Goal: Information Seeking & Learning: Learn about a topic

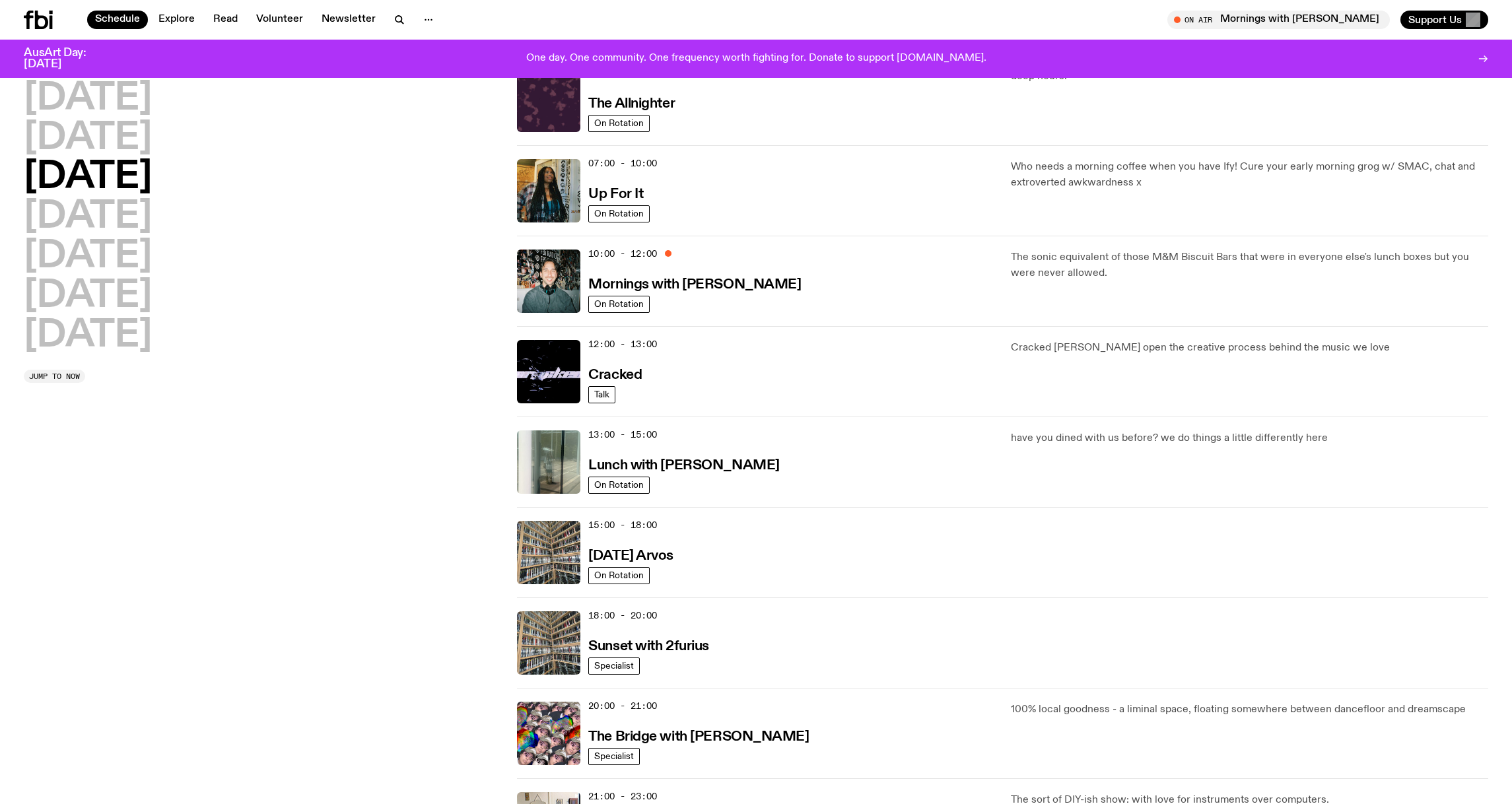
scroll to position [66, 0]
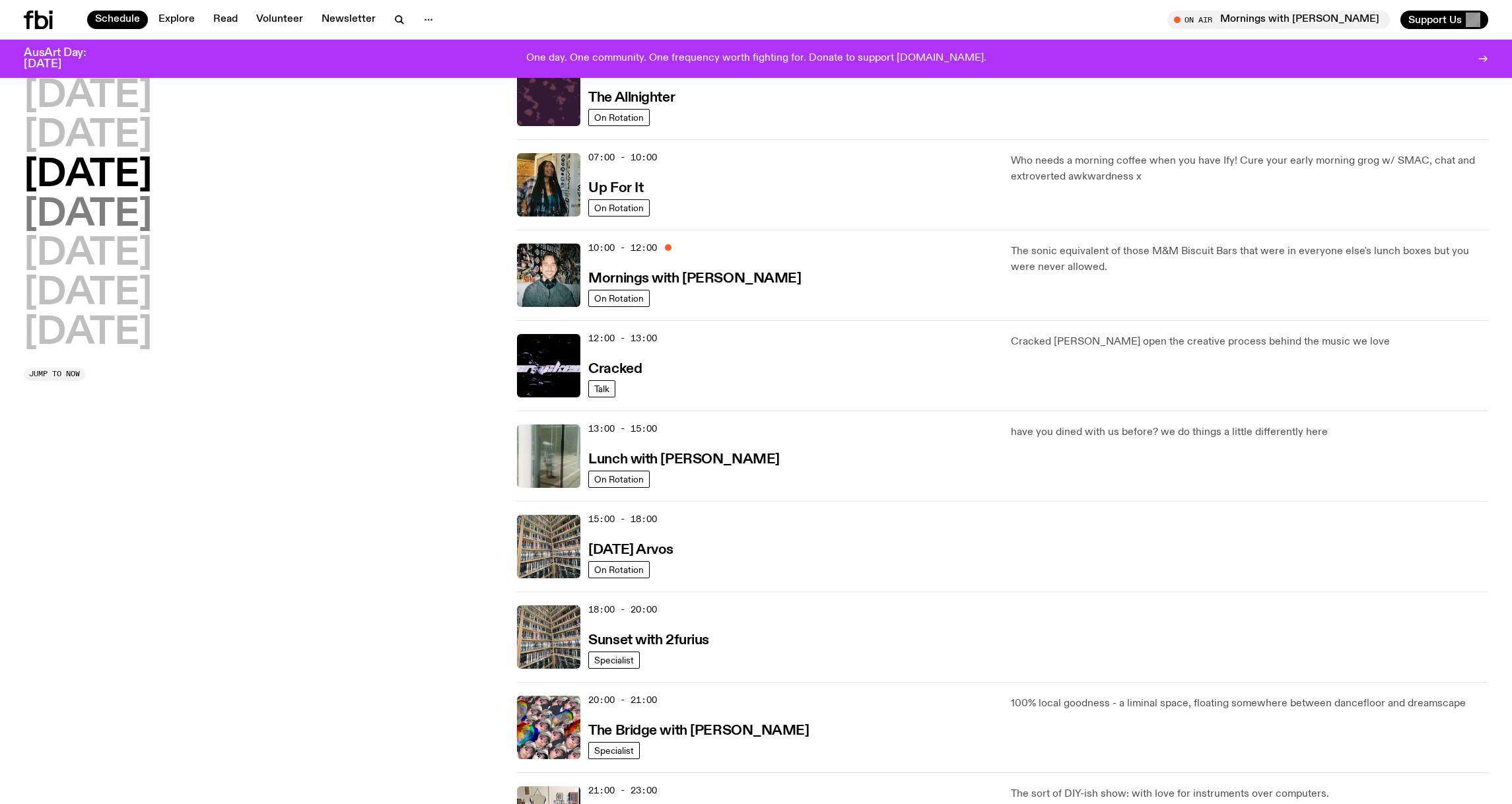
click at [132, 211] on h2 "[DATE]" at bounding box center [87, 216] width 128 height 37
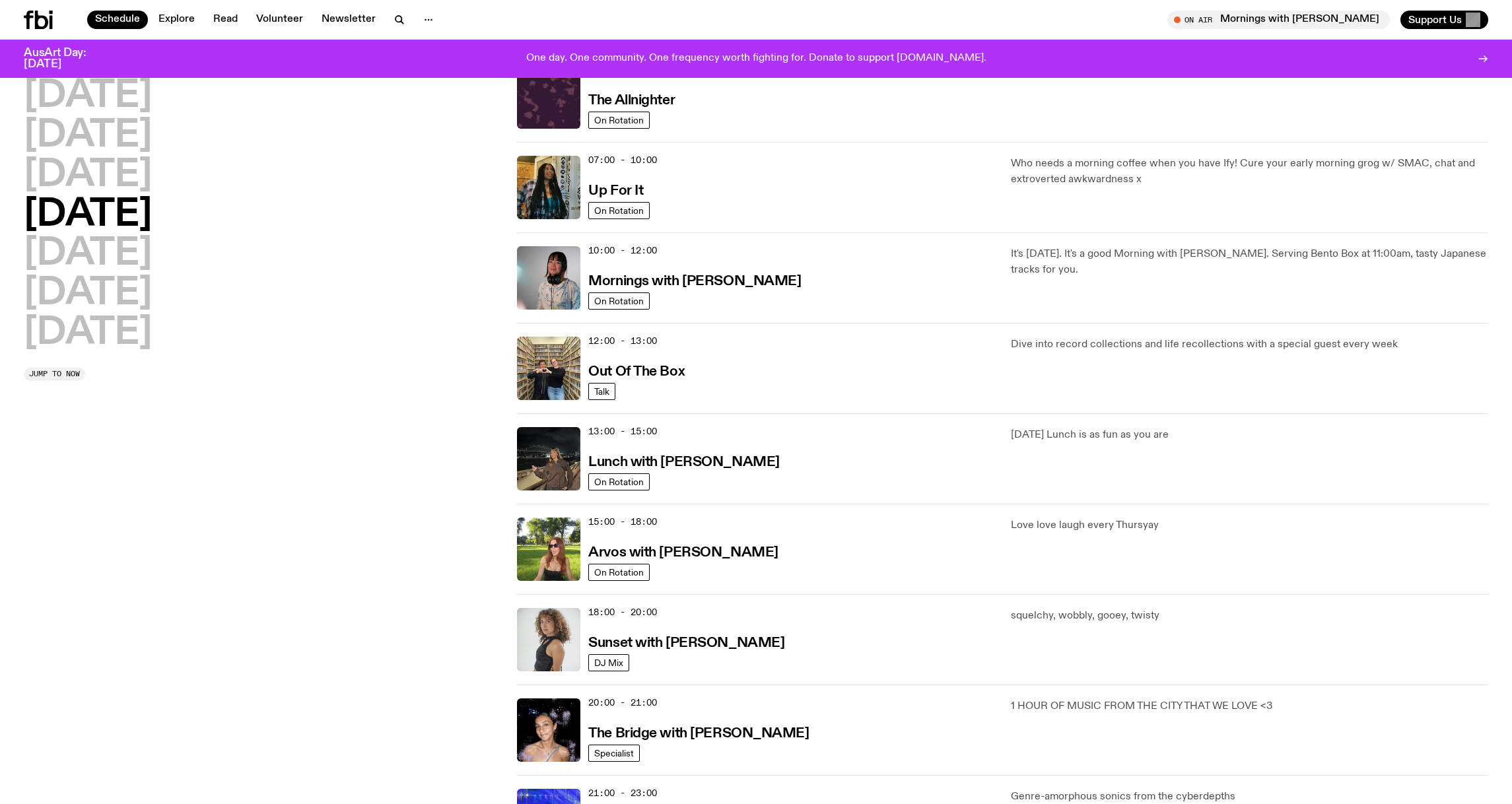
scroll to position [37, 0]
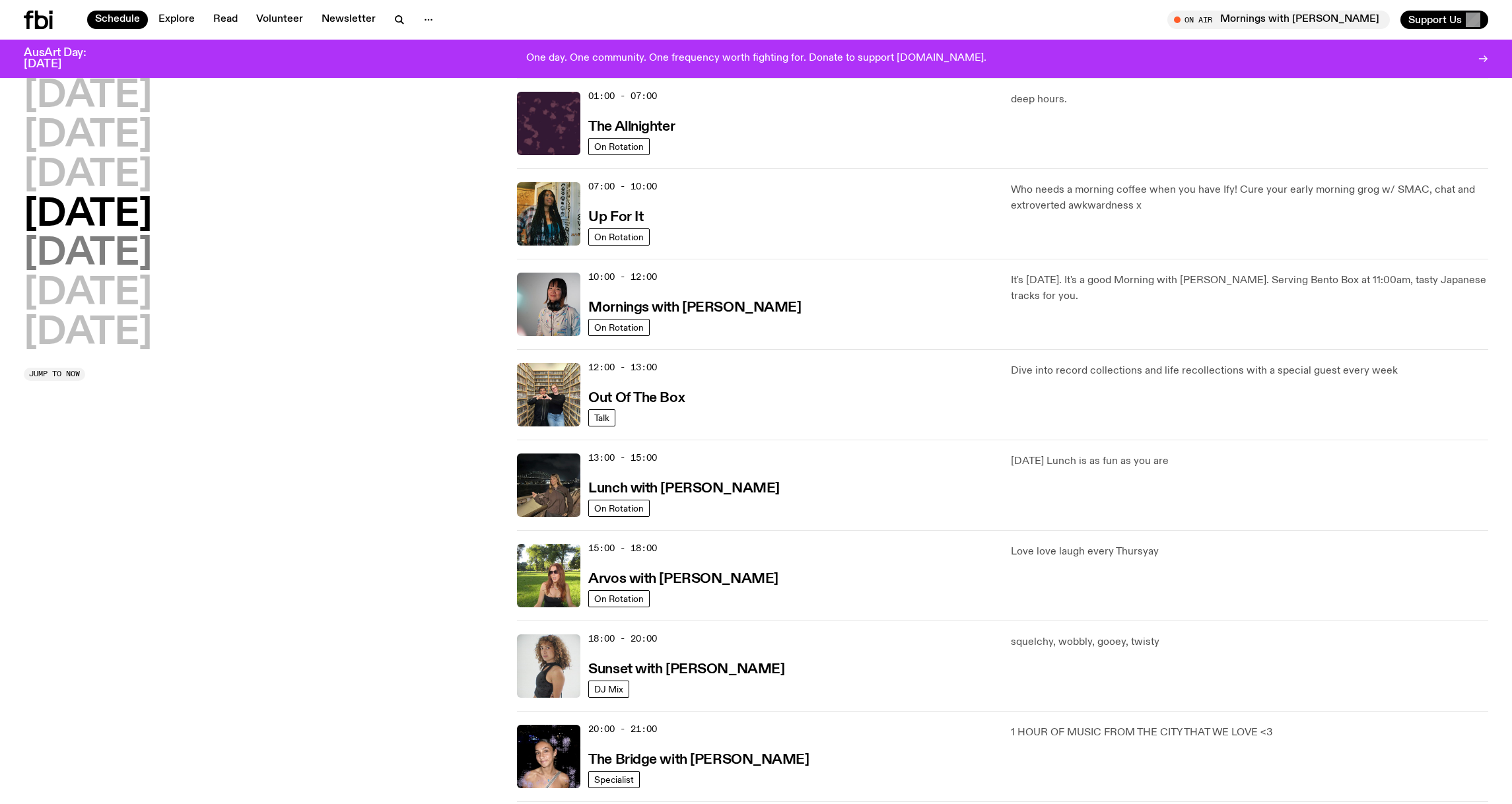
click at [110, 255] on h2 "[DATE]" at bounding box center [87, 254] width 128 height 37
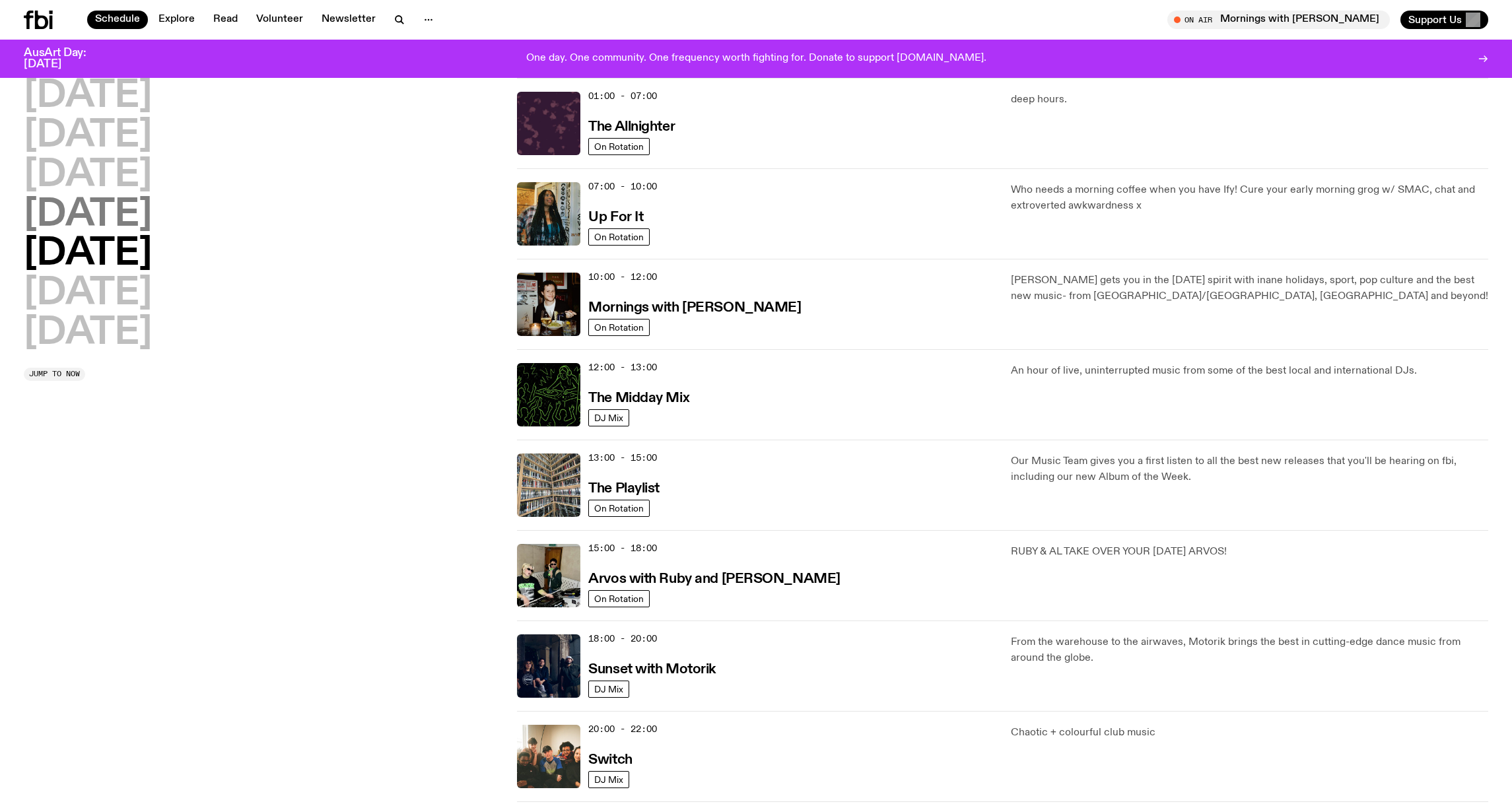
click at [152, 205] on h2 "[DATE]" at bounding box center [87, 216] width 128 height 37
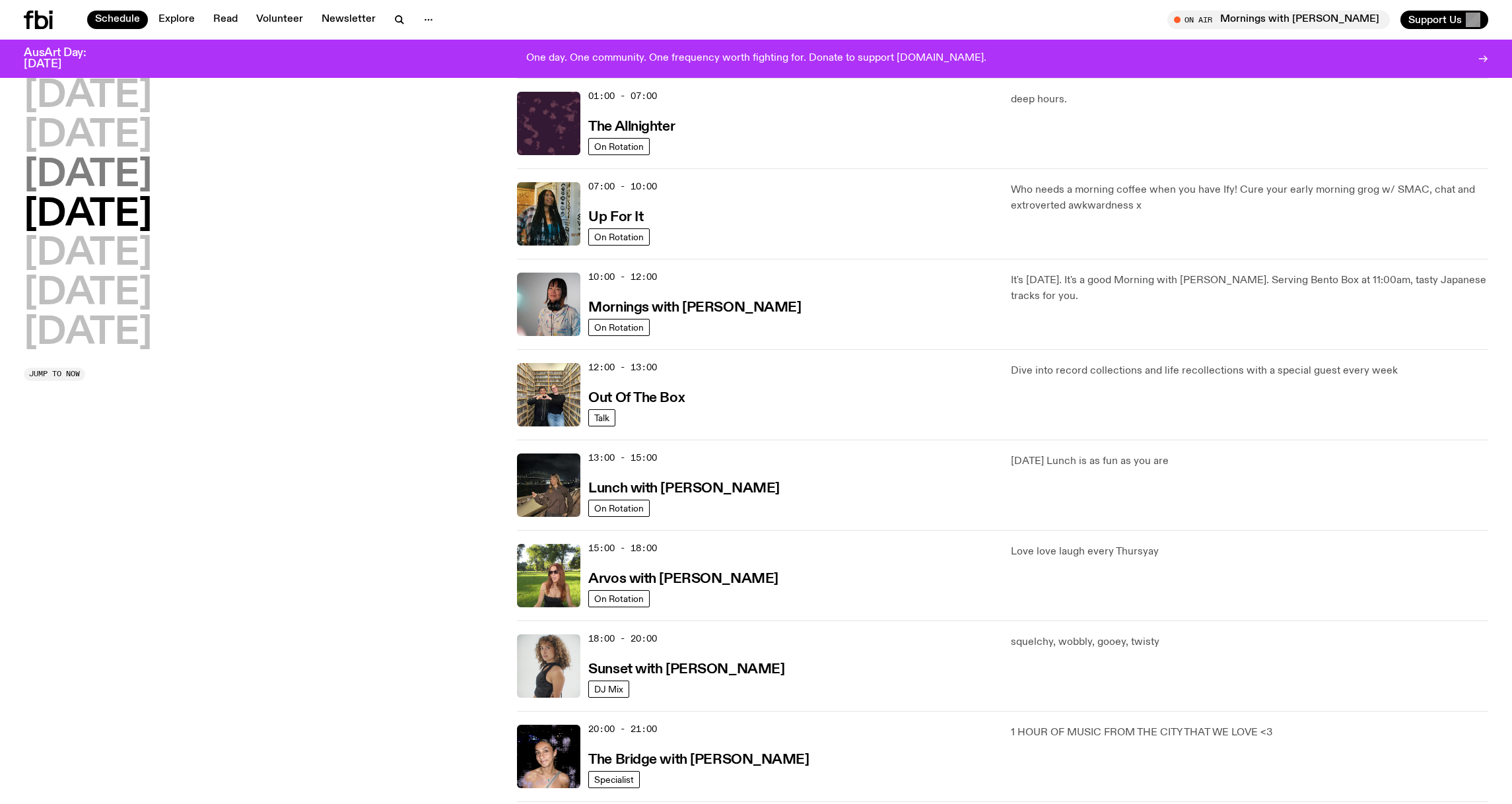
click at [132, 163] on h2 "[DATE]" at bounding box center [87, 176] width 128 height 37
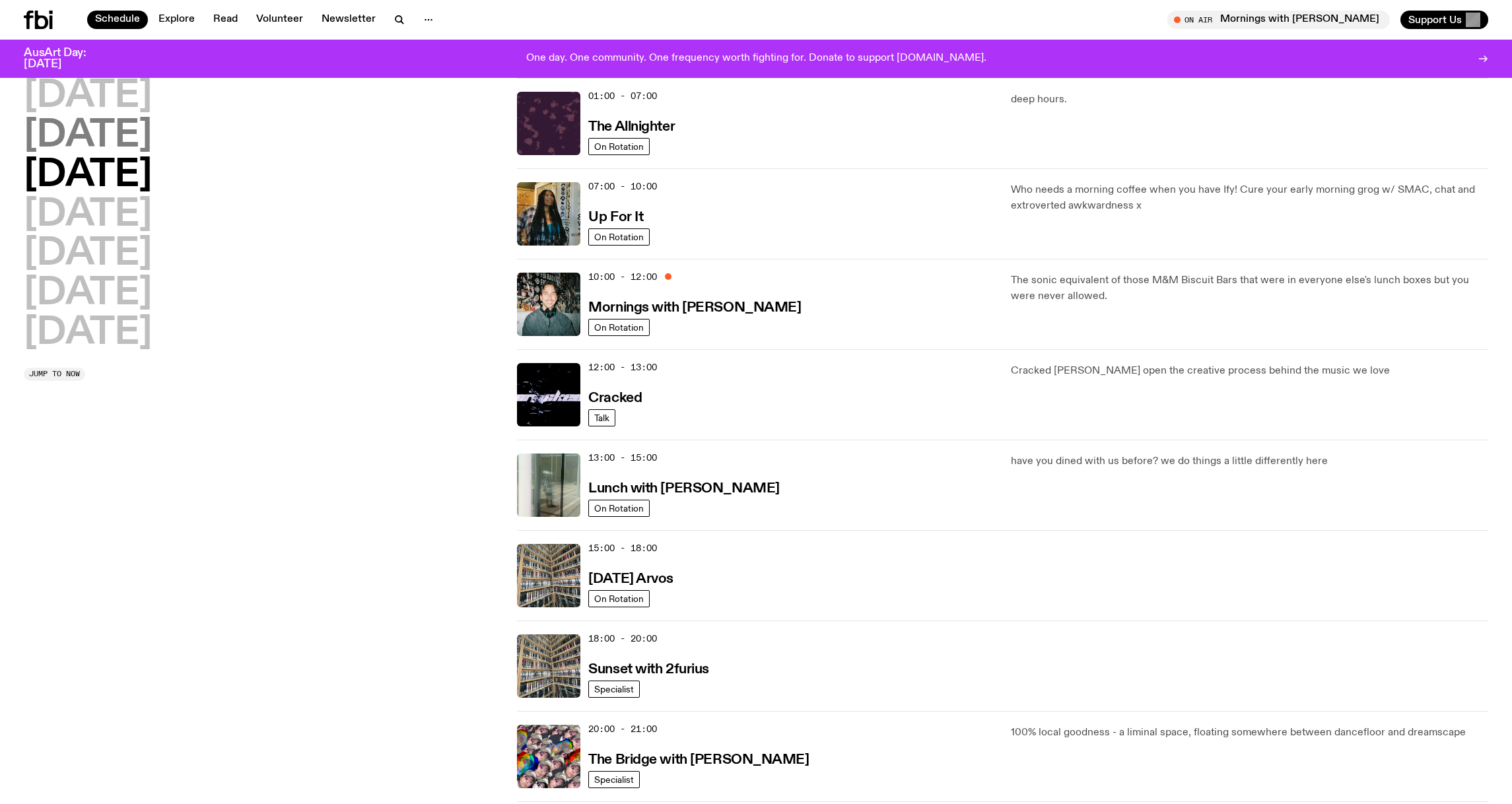
click at [128, 141] on h2 "[DATE]" at bounding box center [87, 136] width 128 height 37
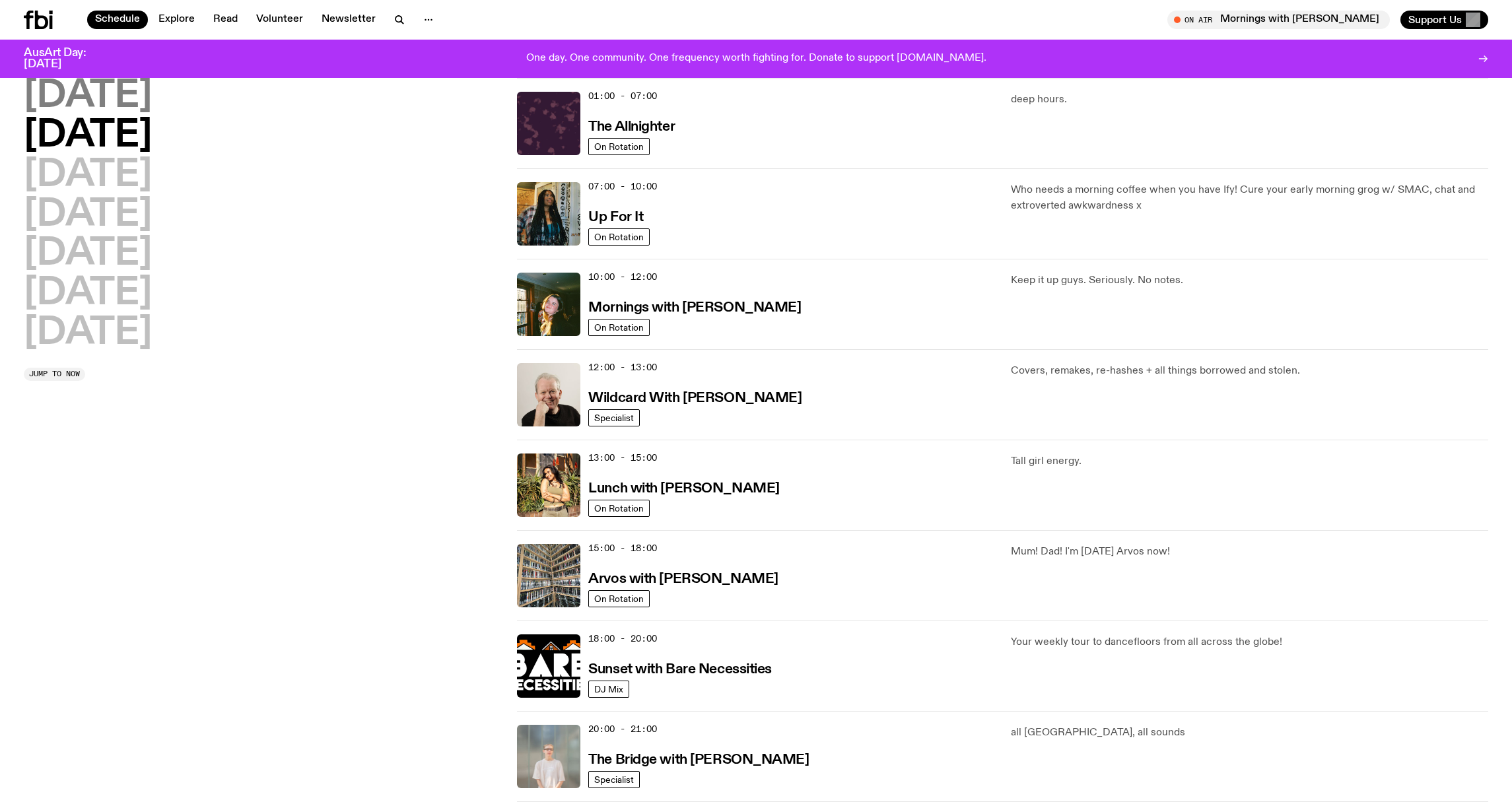
click at [124, 101] on h2 "[DATE]" at bounding box center [87, 96] width 128 height 37
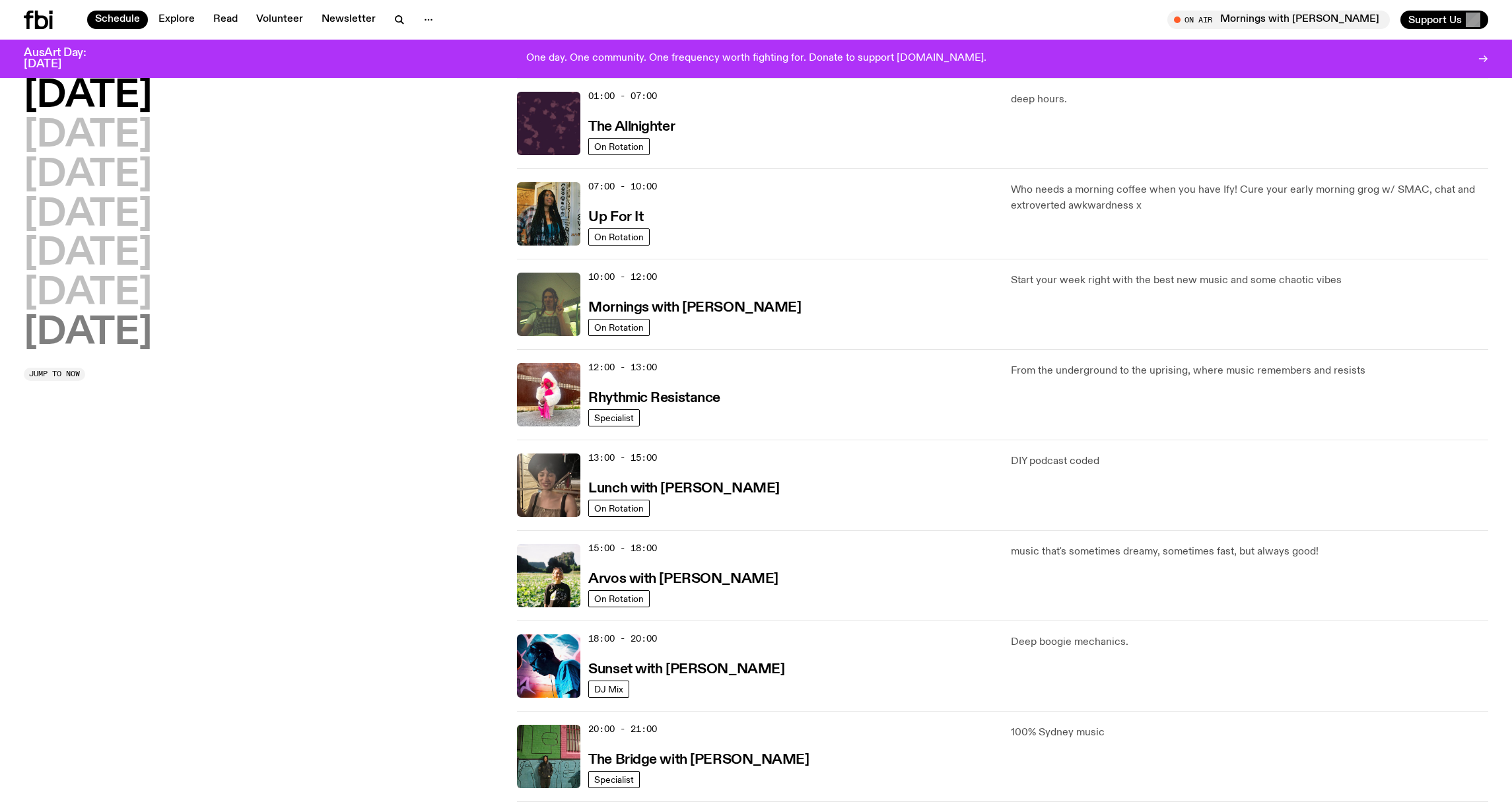
click at [134, 338] on h2 "[DATE]" at bounding box center [87, 334] width 128 height 37
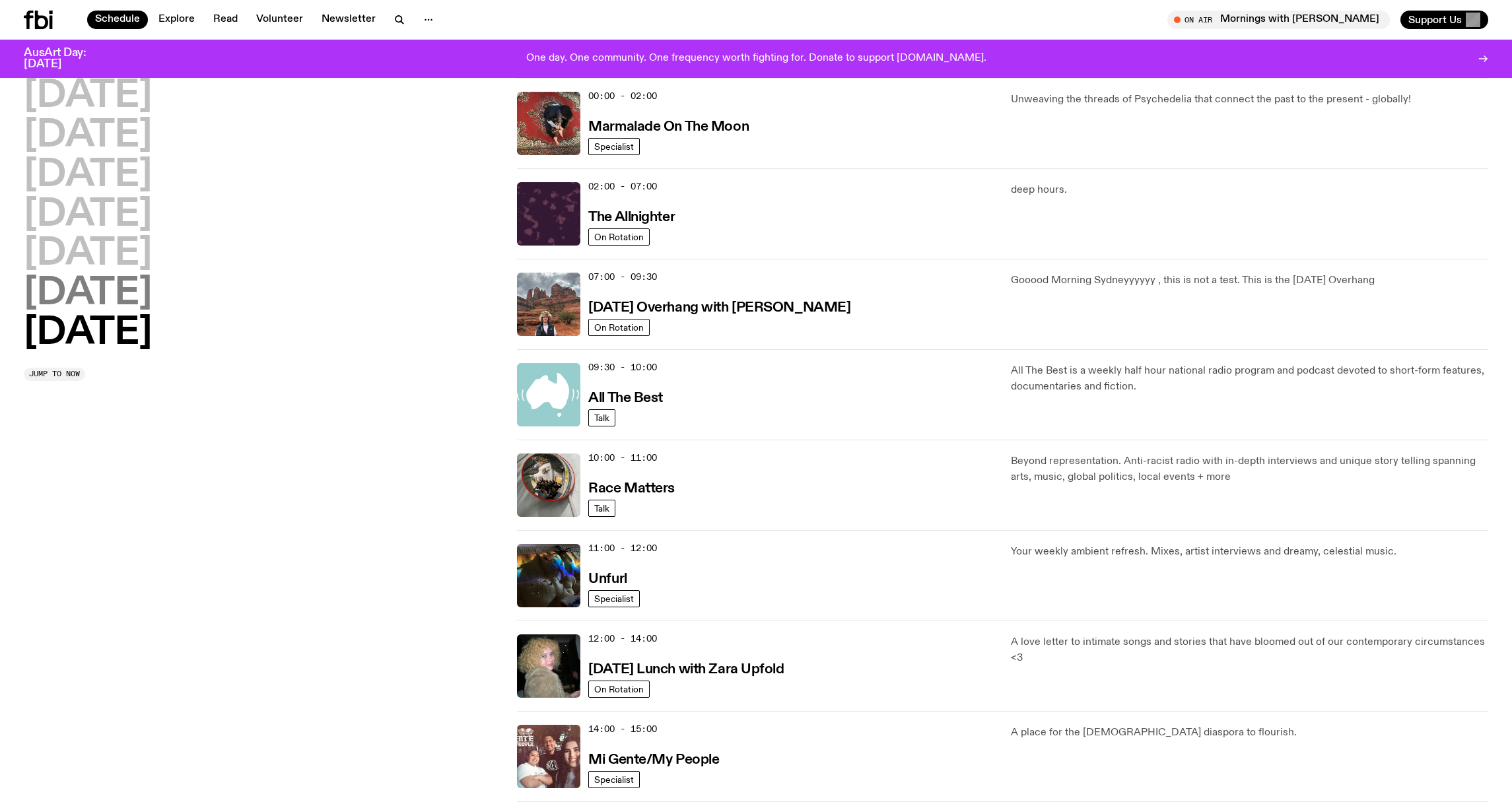
click at [148, 297] on h2 "[DATE]" at bounding box center [87, 294] width 128 height 37
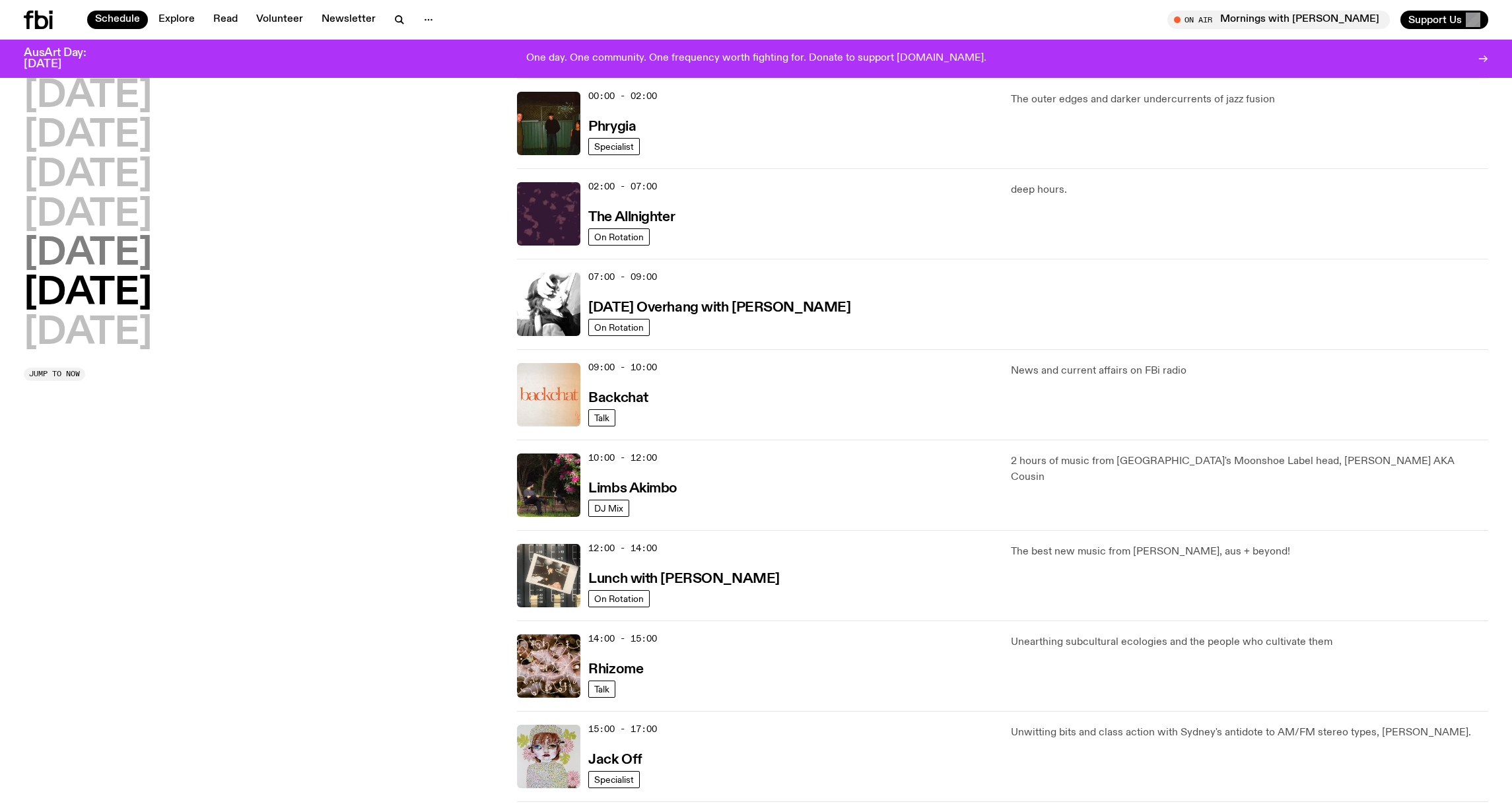
click at [108, 250] on h2 "[DATE]" at bounding box center [87, 254] width 128 height 37
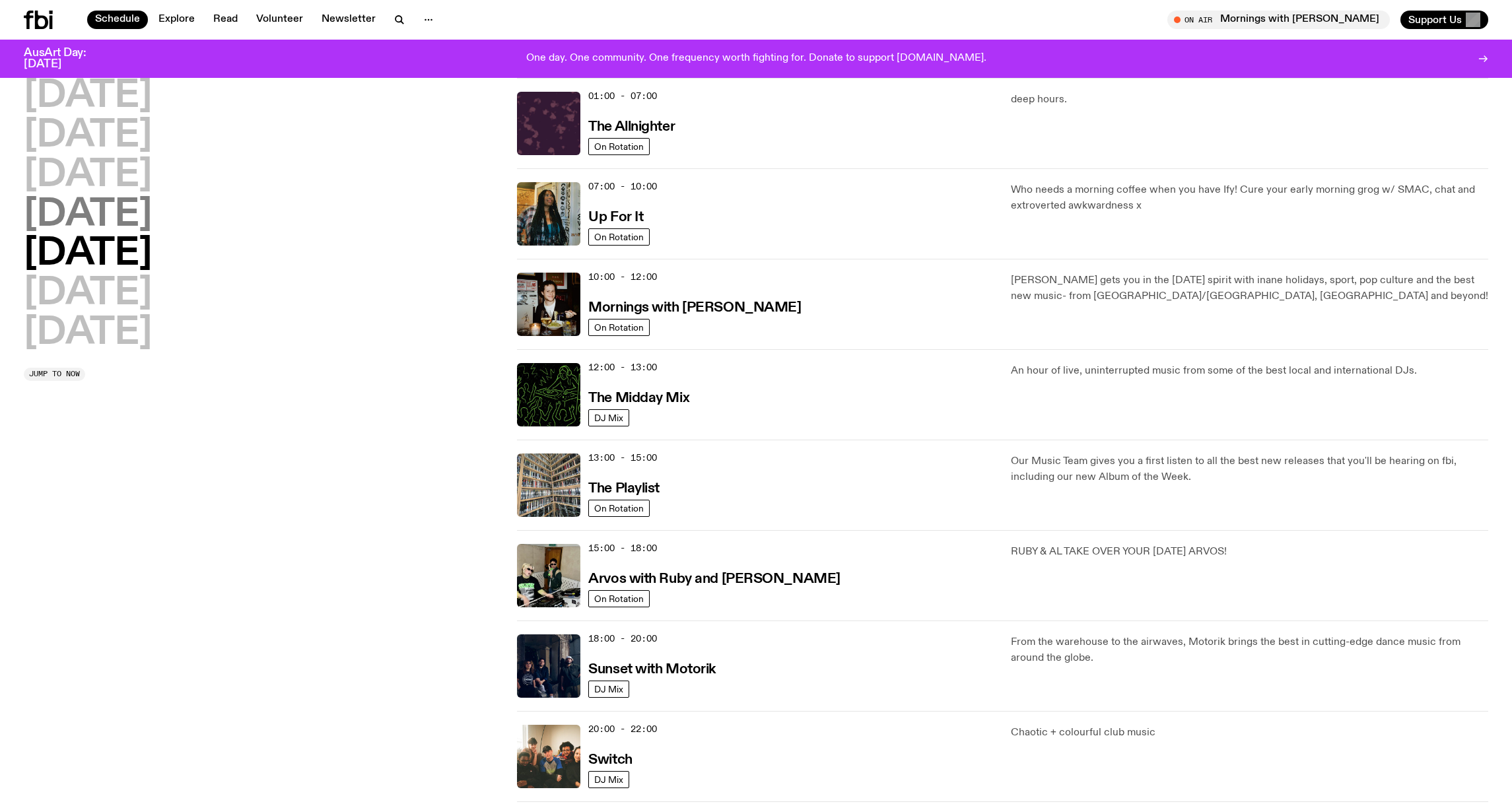
click at [138, 218] on h2 "[DATE]" at bounding box center [87, 216] width 128 height 37
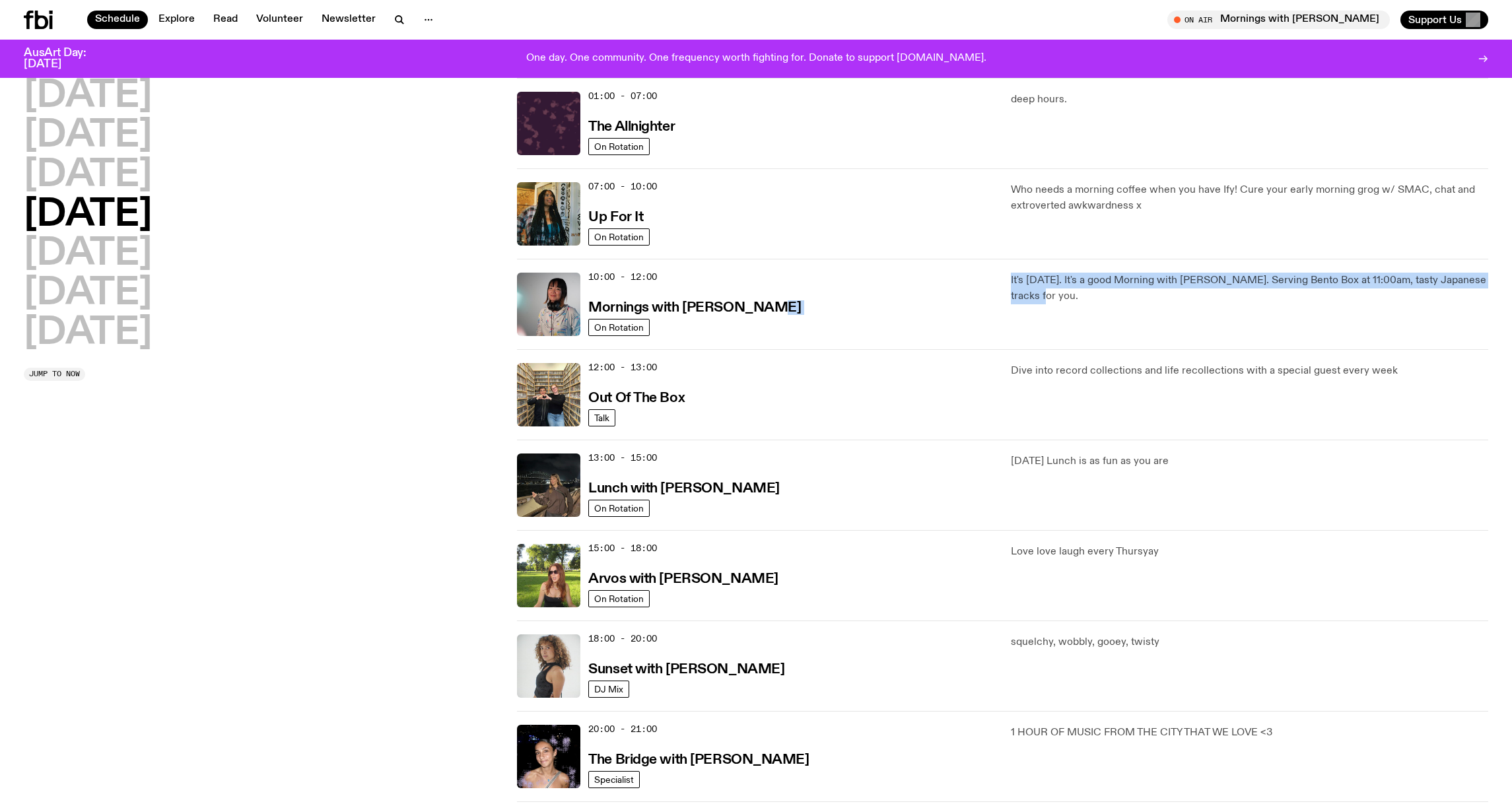
drag, startPoint x: 1037, startPoint y: 292, endPoint x: 1001, endPoint y: 278, distance: 38.6
click at [1001, 278] on div "10:00 - 12:00 Mornings with [PERSON_NAME] On Rotation It's [DATE]. It's a good …" at bounding box center [1002, 304] width 971 height 90
